Goal: Register for event/course

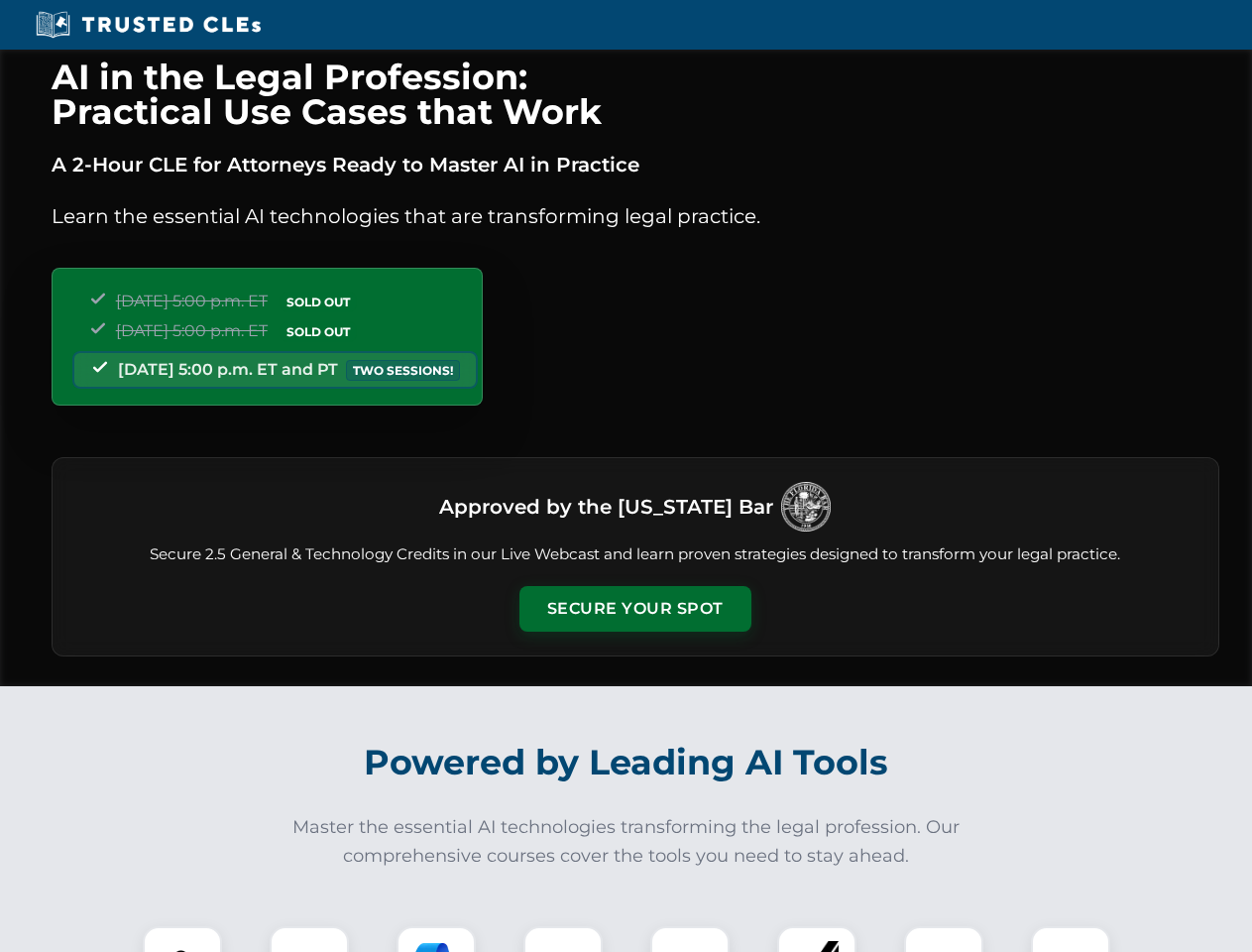
click at [634, 608] on button "Secure Your Spot" at bounding box center [635, 608] width 232 height 46
click at [183, 939] on img at bounding box center [183, 966] width 58 height 58
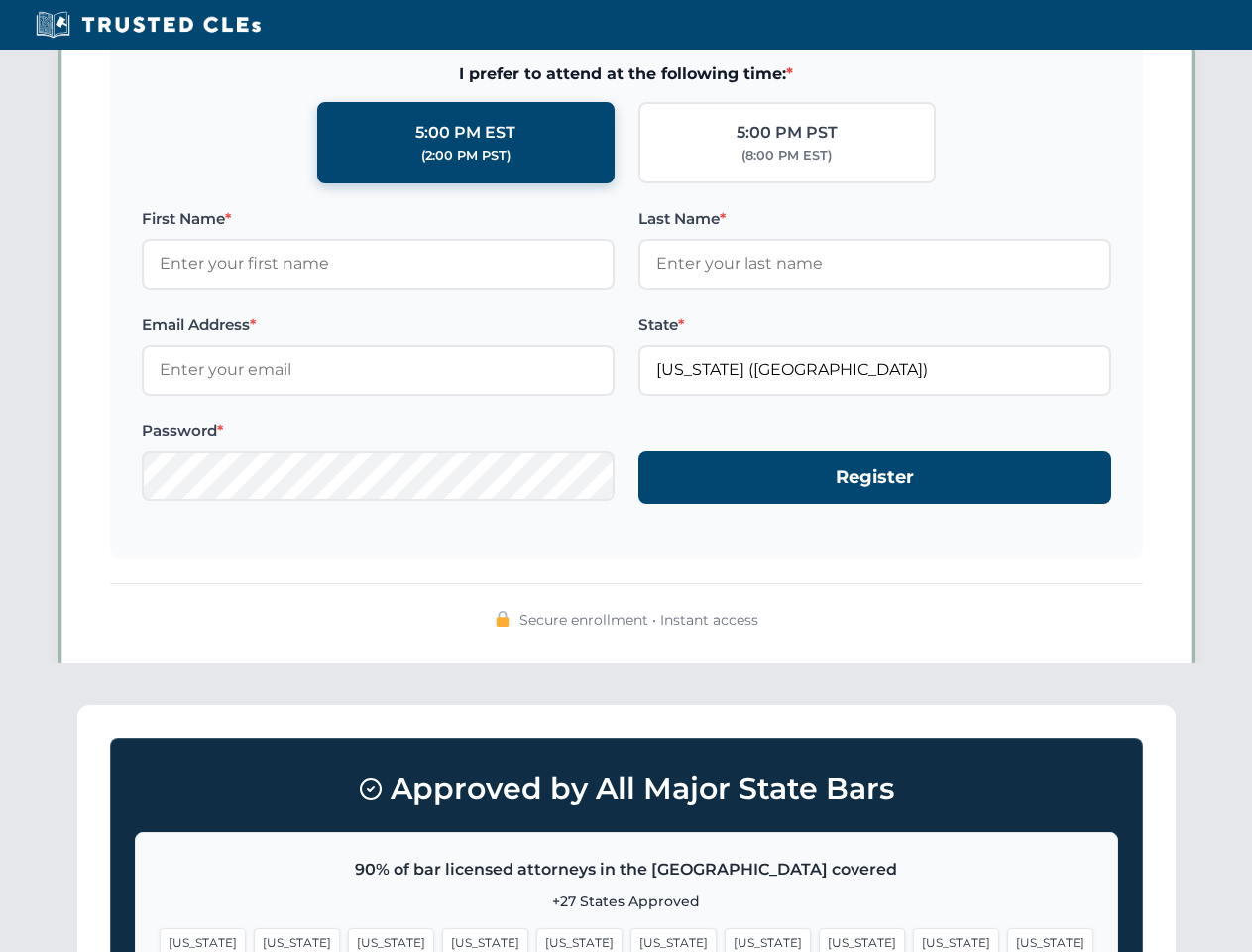
click at [724, 939] on span "[US_STATE]" at bounding box center [767, 942] width 86 height 29
click at [913, 939] on span "[US_STATE]" at bounding box center [956, 942] width 86 height 29
